Goal: Task Accomplishment & Management: Manage account settings

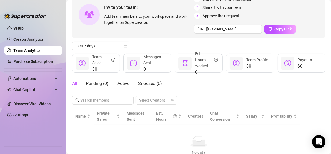
scroll to position [63, 0]
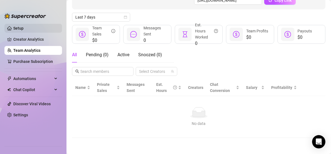
click at [24, 27] on link "Setup" at bounding box center [18, 28] width 10 height 4
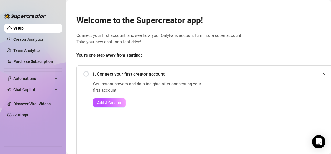
click at [24, 30] on link "Setup" at bounding box center [18, 28] width 10 height 4
click at [35, 40] on link "Creator Analytics" at bounding box center [35, 39] width 44 height 9
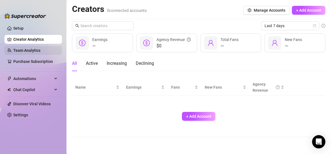
click at [19, 48] on link "Team Analytics" at bounding box center [26, 50] width 27 height 4
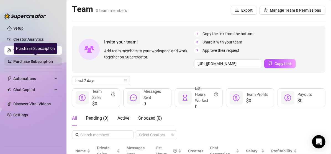
click at [45, 60] on link "Purchase Subscription" at bounding box center [35, 61] width 44 height 9
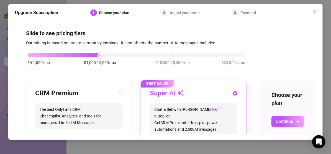
drag, startPoint x: 314, startPoint y: 12, endPoint x: 70, endPoint y: 84, distance: 254.3
click at [314, 11] on icon "close" at bounding box center [315, 11] width 4 height 4
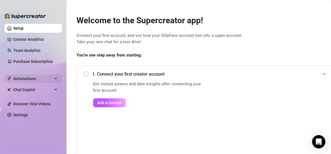
click at [36, 80] on span "Automations" at bounding box center [32, 78] width 39 height 9
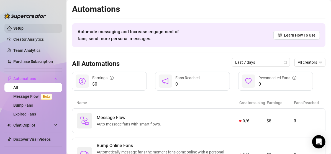
click at [24, 26] on link "Setup" at bounding box center [18, 28] width 10 height 4
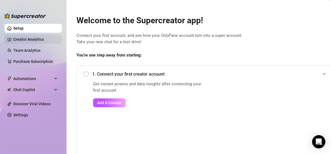
click at [20, 35] on link "Creator Analytics" at bounding box center [35, 39] width 44 height 9
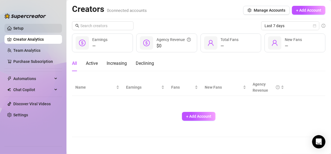
click at [21, 29] on link "Setup" at bounding box center [18, 28] width 10 height 4
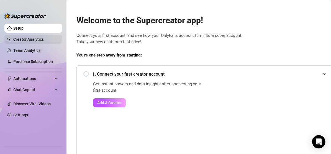
click at [18, 40] on link "Creator Analytics" at bounding box center [35, 39] width 44 height 9
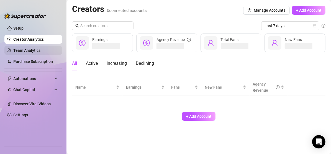
click at [22, 50] on link "Team Analytics" at bounding box center [26, 50] width 27 height 4
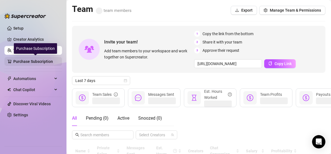
click at [29, 62] on link "Purchase Subscription" at bounding box center [35, 61] width 44 height 9
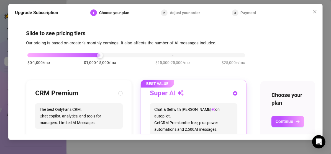
click at [29, 78] on div "$0-1,000/mo $1,000-15,000/mo $15,000-25,000/mo $25,000+/mo CRM Premium The best…" at bounding box center [136, 142] width 221 height 192
click at [316, 15] on button "Close" at bounding box center [315, 11] width 9 height 9
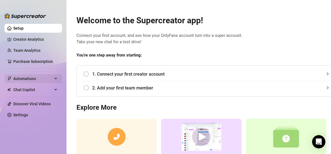
click at [15, 81] on span "Automations" at bounding box center [32, 78] width 39 height 9
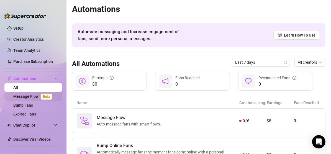
click at [27, 98] on link "Message Flow Beta" at bounding box center [33, 96] width 41 height 4
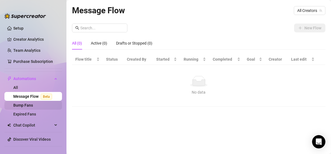
click at [28, 107] on link "Bump Fans" at bounding box center [23, 105] width 20 height 4
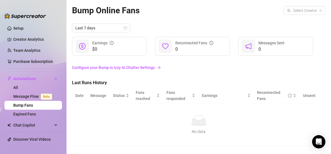
click at [31, 119] on ul "Setup Creator Analytics Team Analytics Purchase Subscription Automations All Me…" at bounding box center [33, 83] width 58 height 122
click at [31, 116] on link "Expired Fans" at bounding box center [24, 114] width 23 height 4
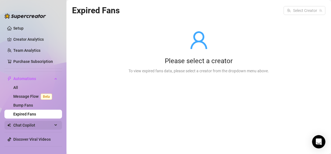
click at [31, 128] on span "Chat Copilot" at bounding box center [32, 125] width 39 height 9
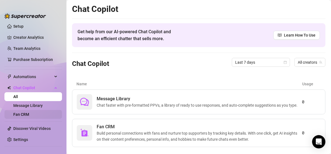
scroll to position [4, 0]
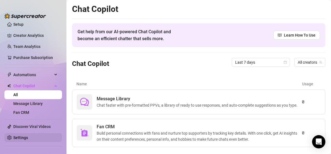
click at [28, 136] on link "Settings" at bounding box center [20, 138] width 15 height 4
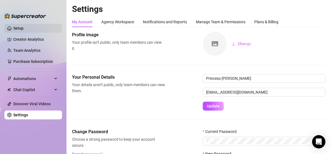
click at [13, 29] on link "Setup" at bounding box center [18, 28] width 10 height 4
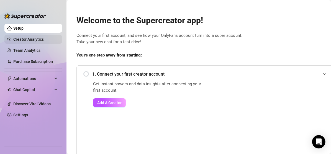
click at [22, 38] on link "Creator Analytics" at bounding box center [35, 39] width 44 height 9
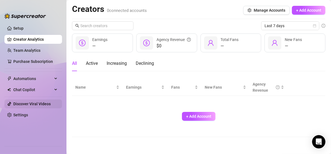
click at [18, 113] on link "Settings" at bounding box center [20, 115] width 15 height 4
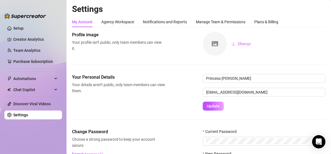
click at [24, 26] on link "Setup" at bounding box center [18, 28] width 10 height 4
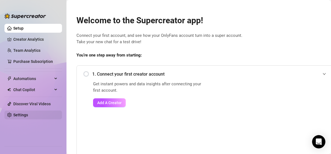
click at [28, 114] on link "Settings" at bounding box center [20, 115] width 15 height 4
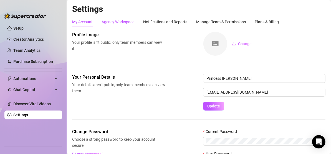
click at [122, 24] on div "Agency Workspace" at bounding box center [117, 22] width 33 height 6
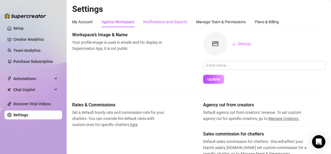
click at [164, 20] on div "Notifications and Reports" at bounding box center [165, 22] width 44 height 6
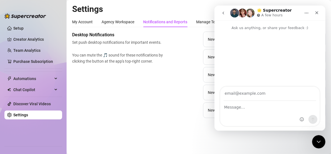
click at [86, 111] on div "Desktop Notifications Set push desktop notifications for important events. You …" at bounding box center [198, 75] width 253 height 86
click at [316, 13] on icon "Close" at bounding box center [316, 12] width 3 height 3
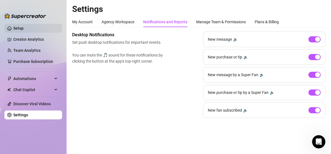
click at [24, 28] on link "Setup" at bounding box center [18, 28] width 10 height 4
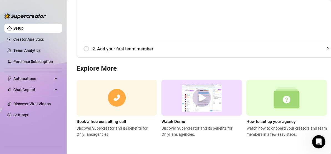
scroll to position [121, 0]
click at [34, 40] on link "Creator Analytics" at bounding box center [35, 39] width 44 height 9
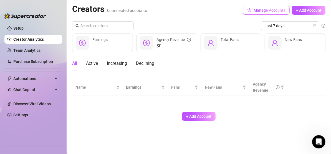
click at [269, 10] on span "Manage Accounts" at bounding box center [269, 10] width 32 height 4
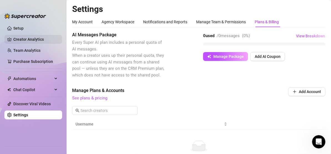
click at [45, 37] on link "Creator Analytics" at bounding box center [35, 39] width 44 height 9
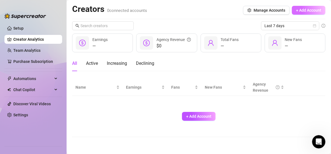
click at [313, 7] on button "+ Add Account" at bounding box center [309, 10] width 34 height 9
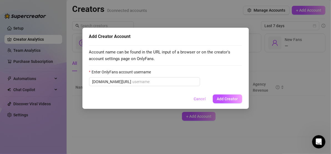
click at [198, 100] on span "Cancel" at bounding box center [200, 99] width 12 height 4
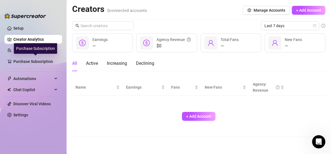
click at [37, 47] on div "Purchase Subscription" at bounding box center [35, 48] width 43 height 11
click at [25, 50] on div "Purchase Subscription" at bounding box center [35, 48] width 43 height 11
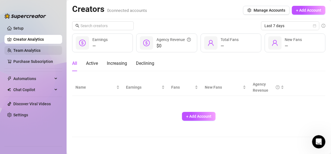
click at [13, 50] on link "Team Analytics" at bounding box center [26, 50] width 27 height 4
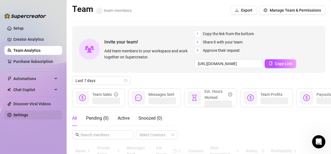
click at [28, 115] on link "Settings" at bounding box center [20, 115] width 15 height 4
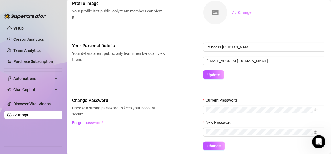
scroll to position [23, 0]
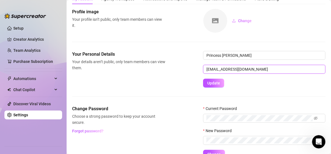
drag, startPoint x: 235, startPoint y: 70, endPoint x: 220, endPoint y: 71, distance: 15.3
click at [220, 71] on input "viernezaprincess@gmail.com" at bounding box center [264, 69] width 122 height 9
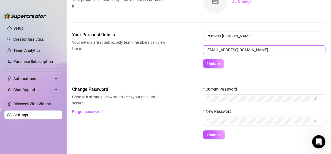
scroll to position [51, 0]
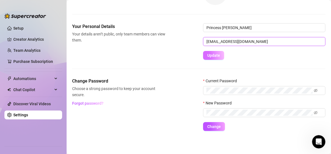
type input "viernezalorien@gmail.com"
click at [212, 57] on span "Update" at bounding box center [213, 55] width 13 height 4
